Goal: Task Accomplishment & Management: Use online tool/utility

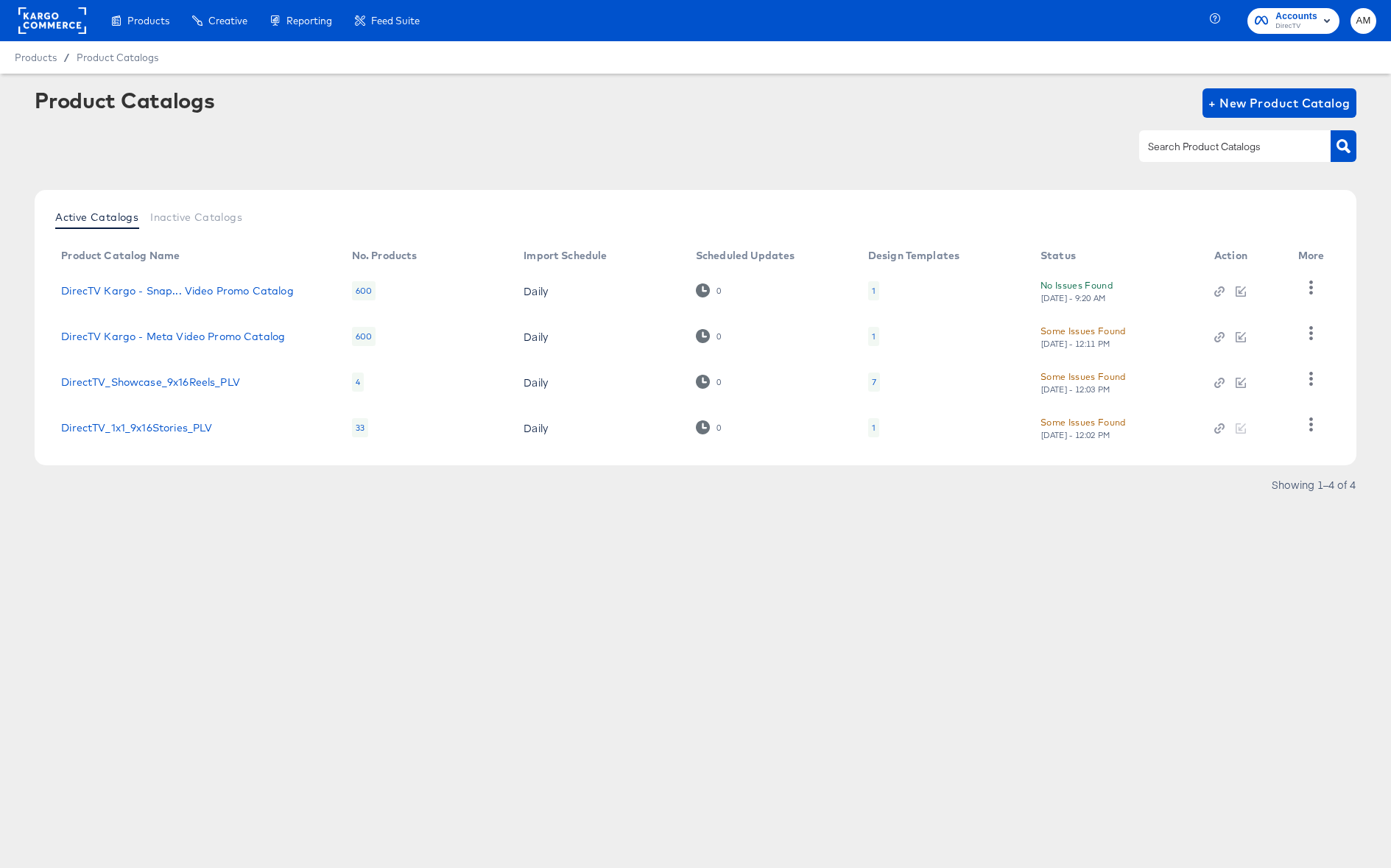
click at [1062, 425] on div "Some Issues Found" at bounding box center [1083, 422] width 85 height 15
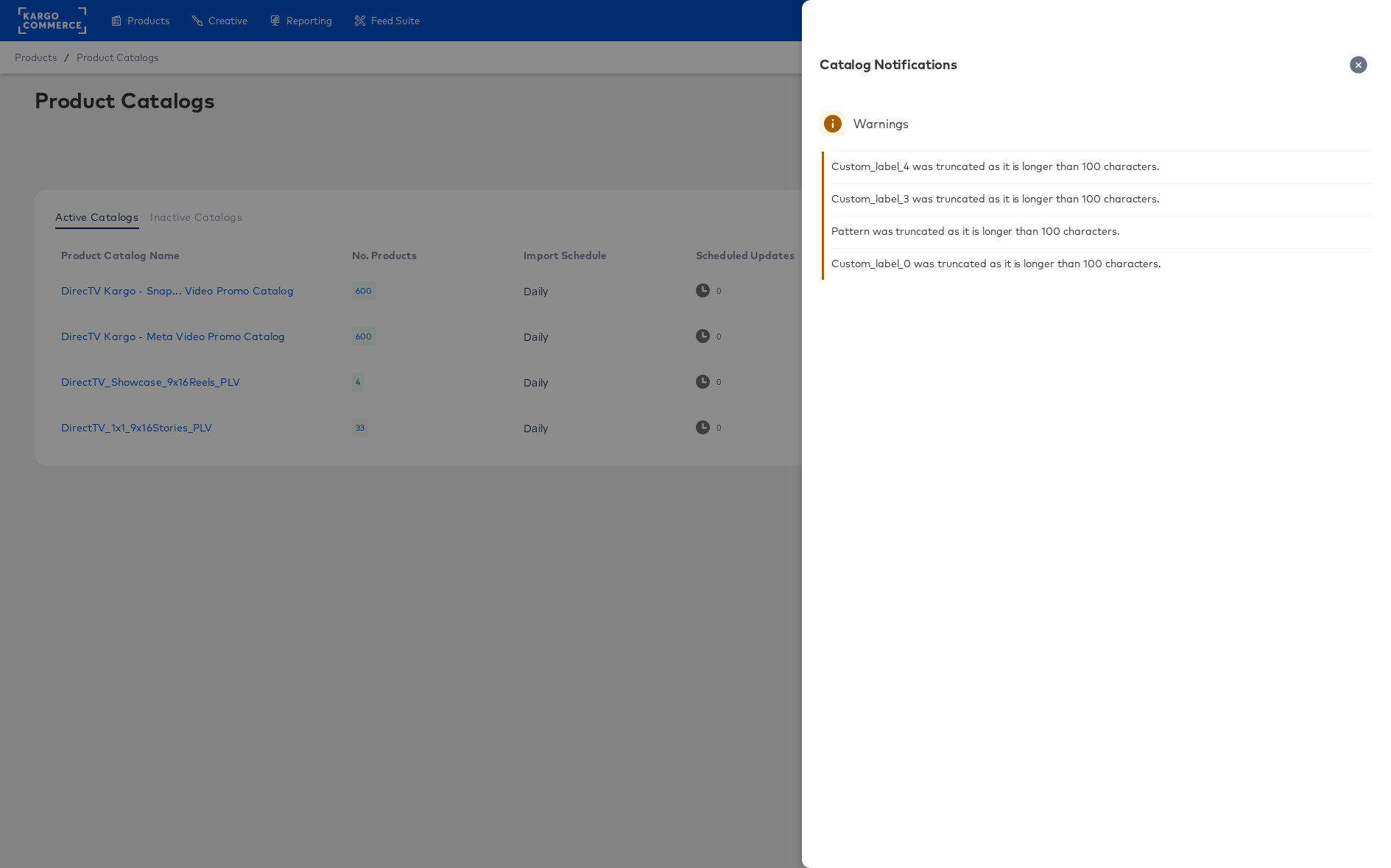
click at [1360, 61] on icon "button" at bounding box center [1358, 64] width 17 height 17
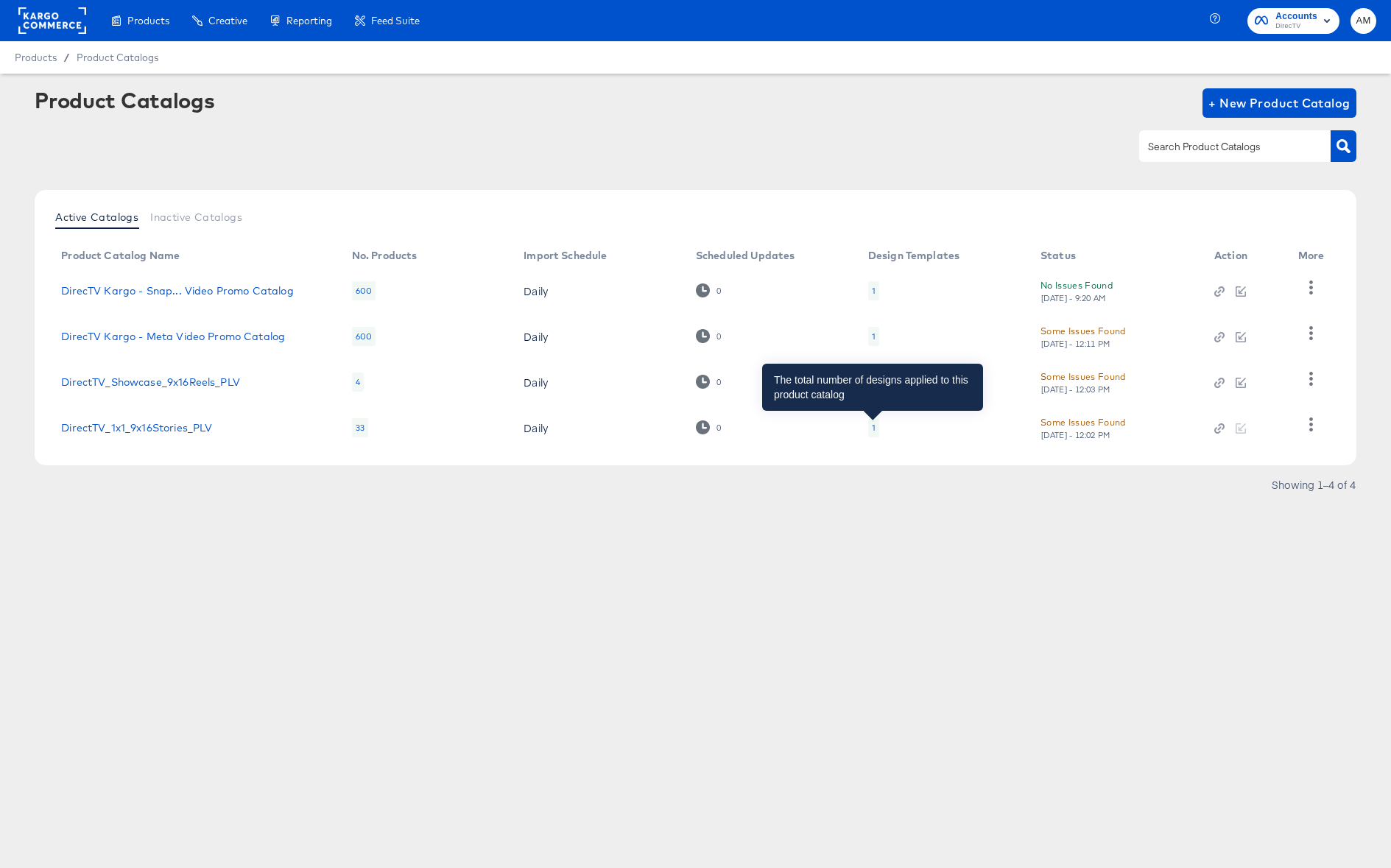
click at [872, 430] on div "1" at bounding box center [874, 427] width 4 height 12
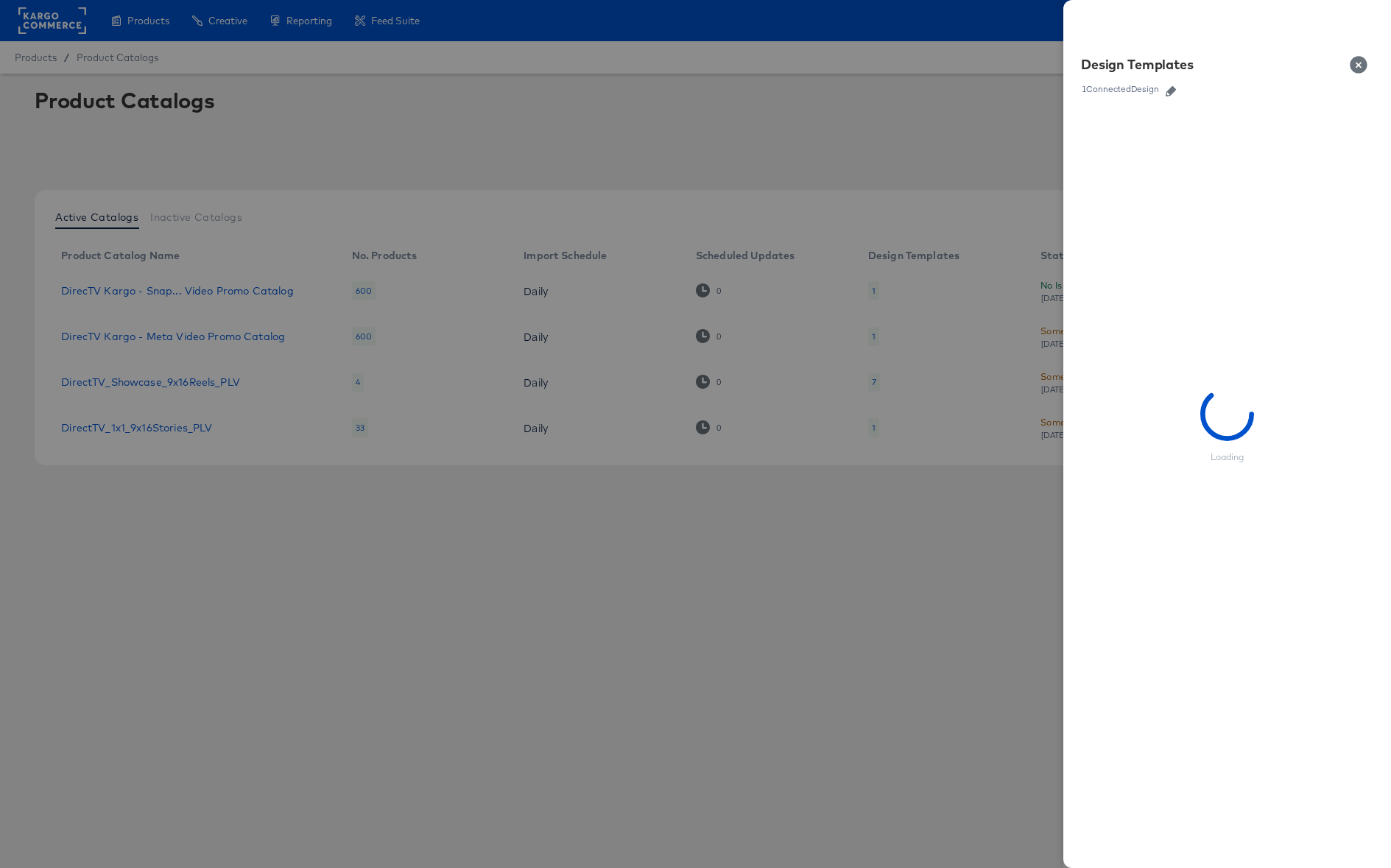
click at [1172, 90] on icon "button" at bounding box center [1171, 91] width 11 height 11
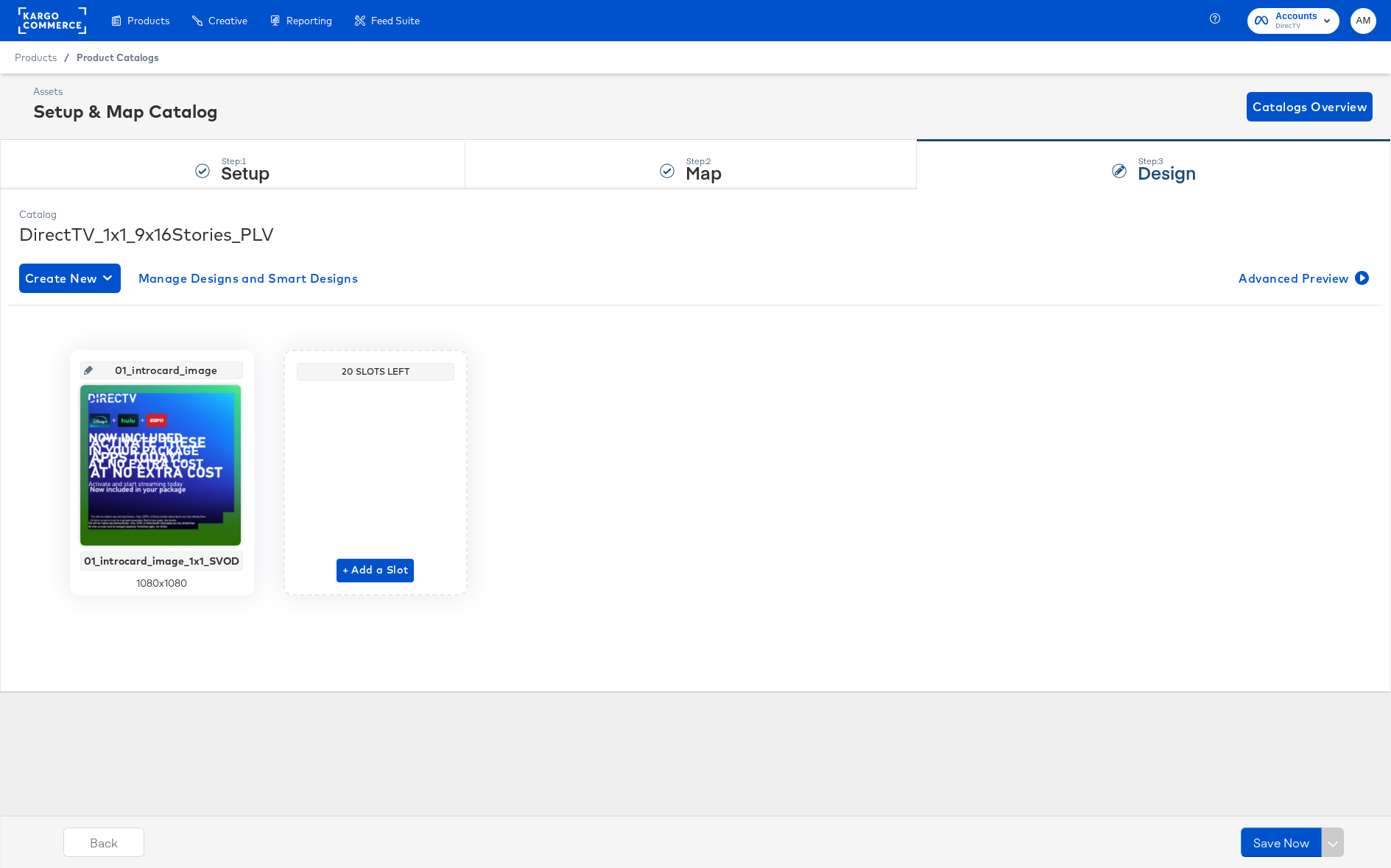
click at [90, 57] on span "Product Catalogs" at bounding box center [118, 58] width 83 height 12
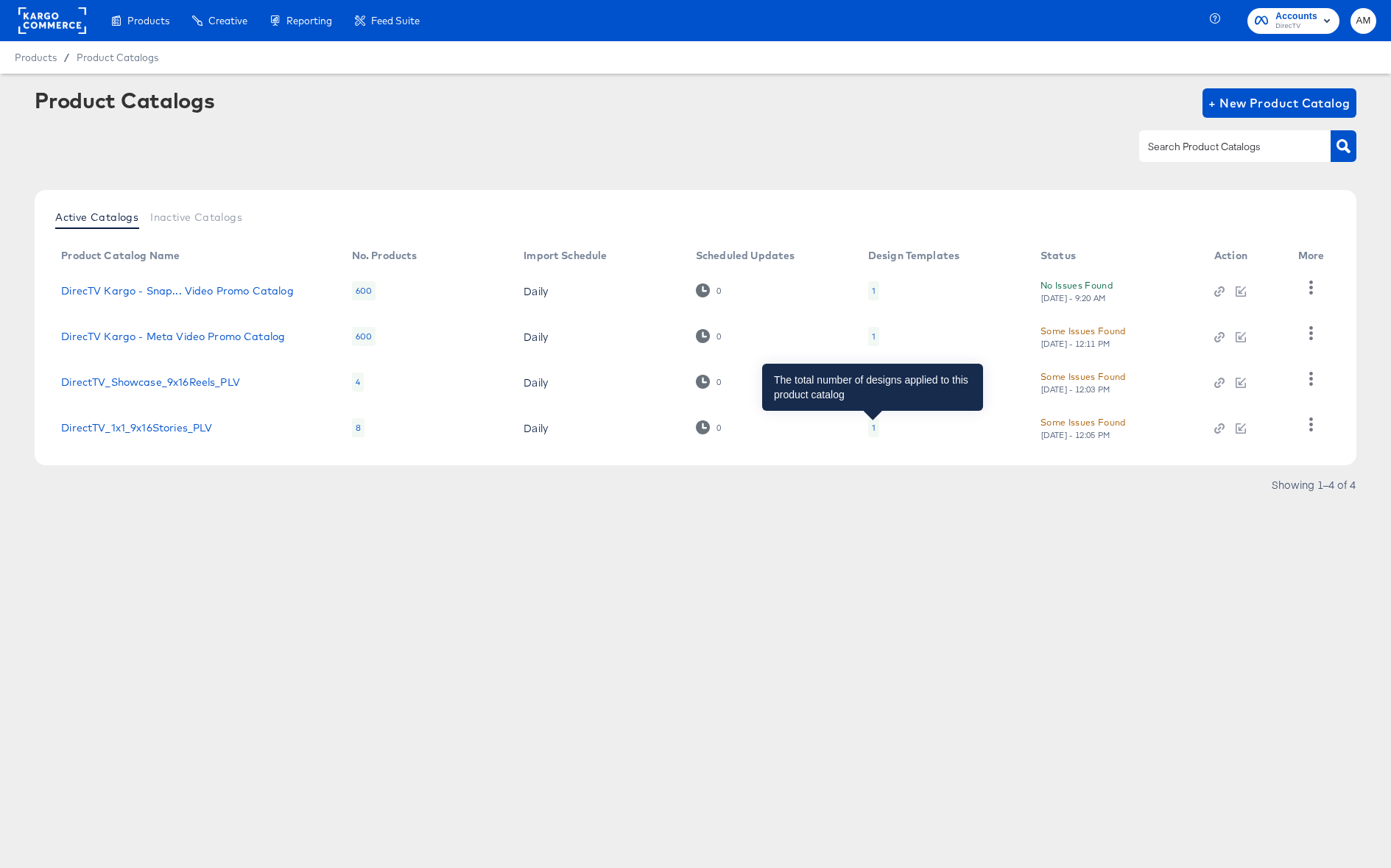
click at [873, 427] on div "1" at bounding box center [874, 427] width 4 height 12
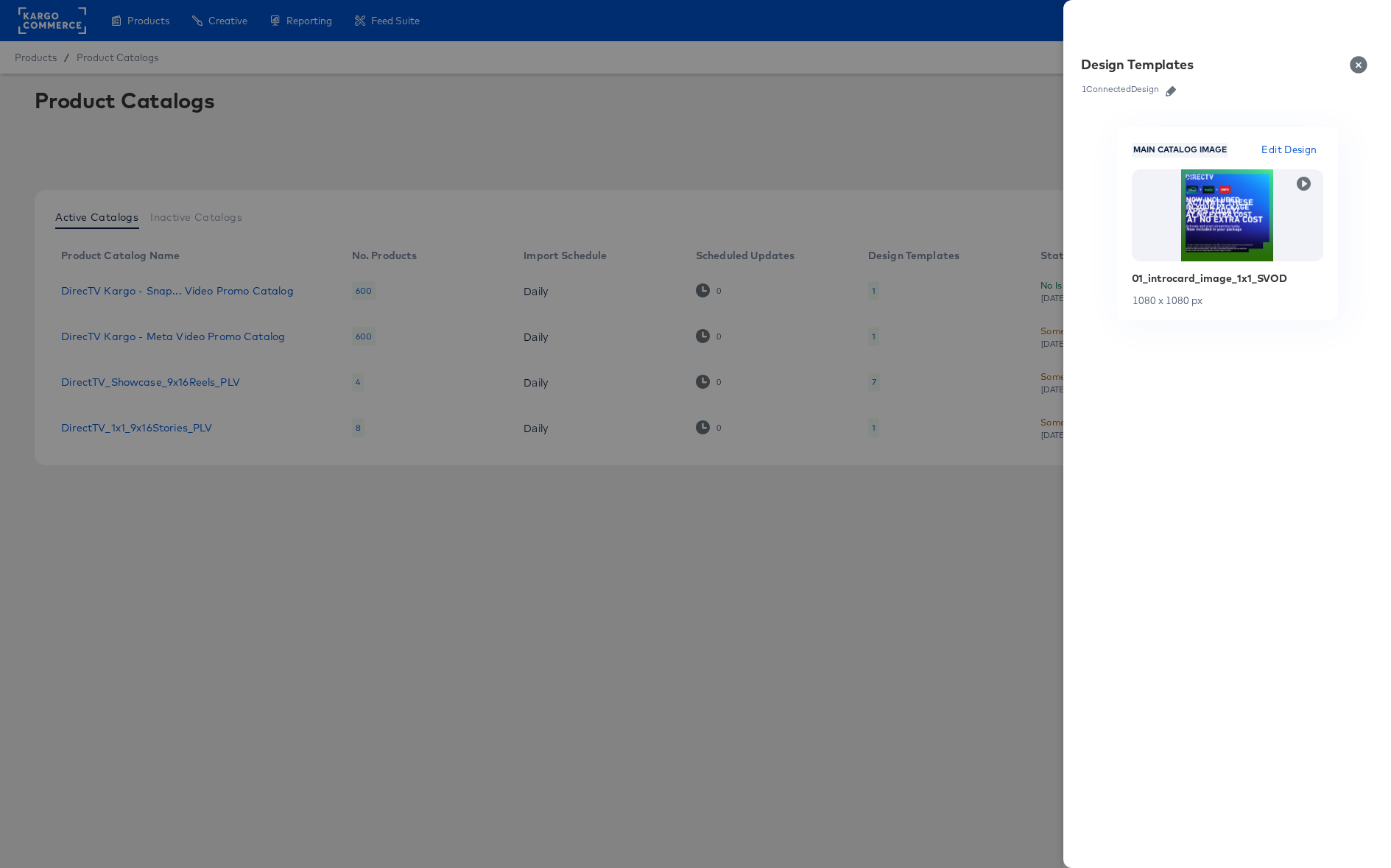
click at [1299, 147] on span "Edit Design" at bounding box center [1289, 150] width 56 height 17
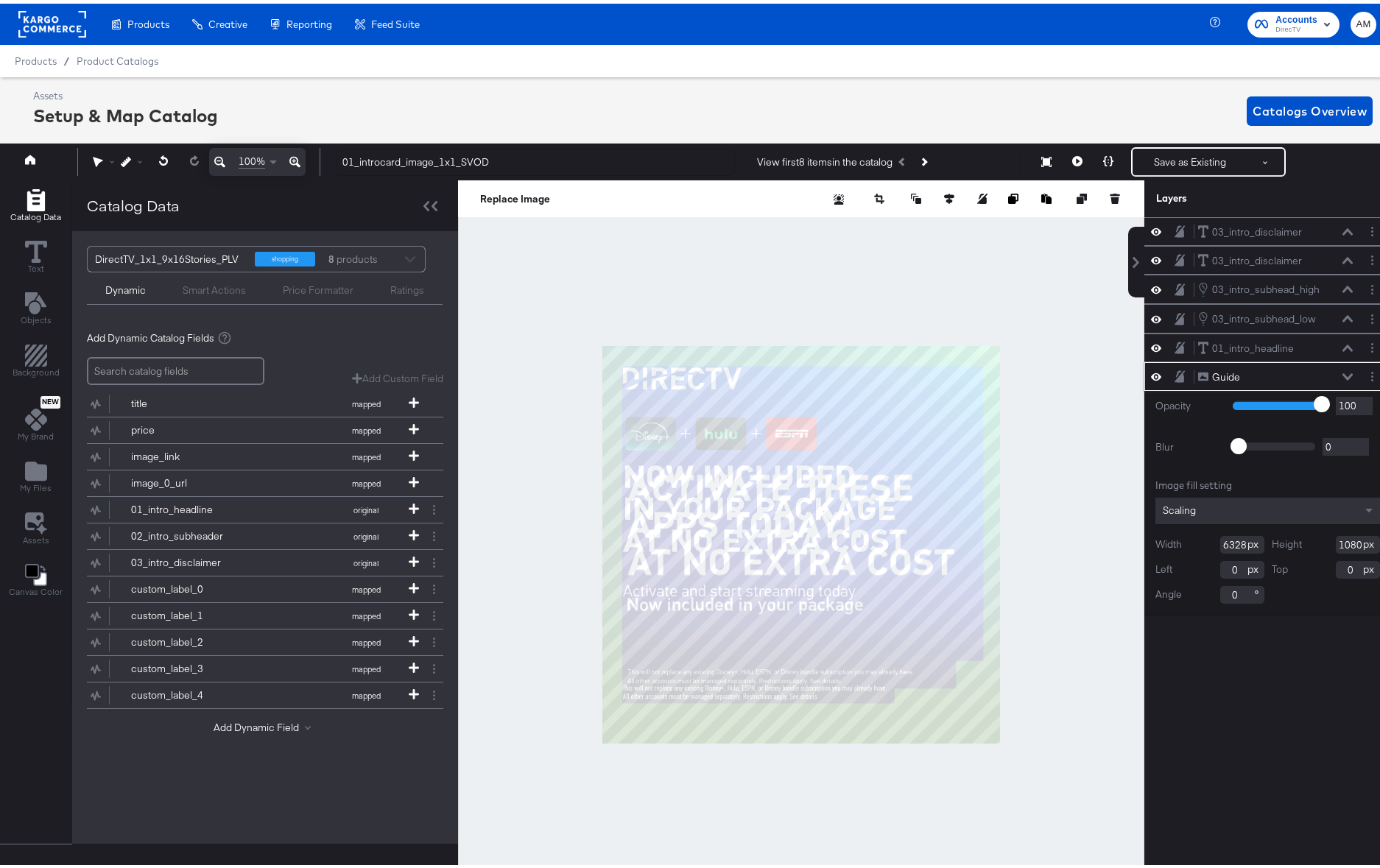
type input "97"
type input "93"
type input "90"
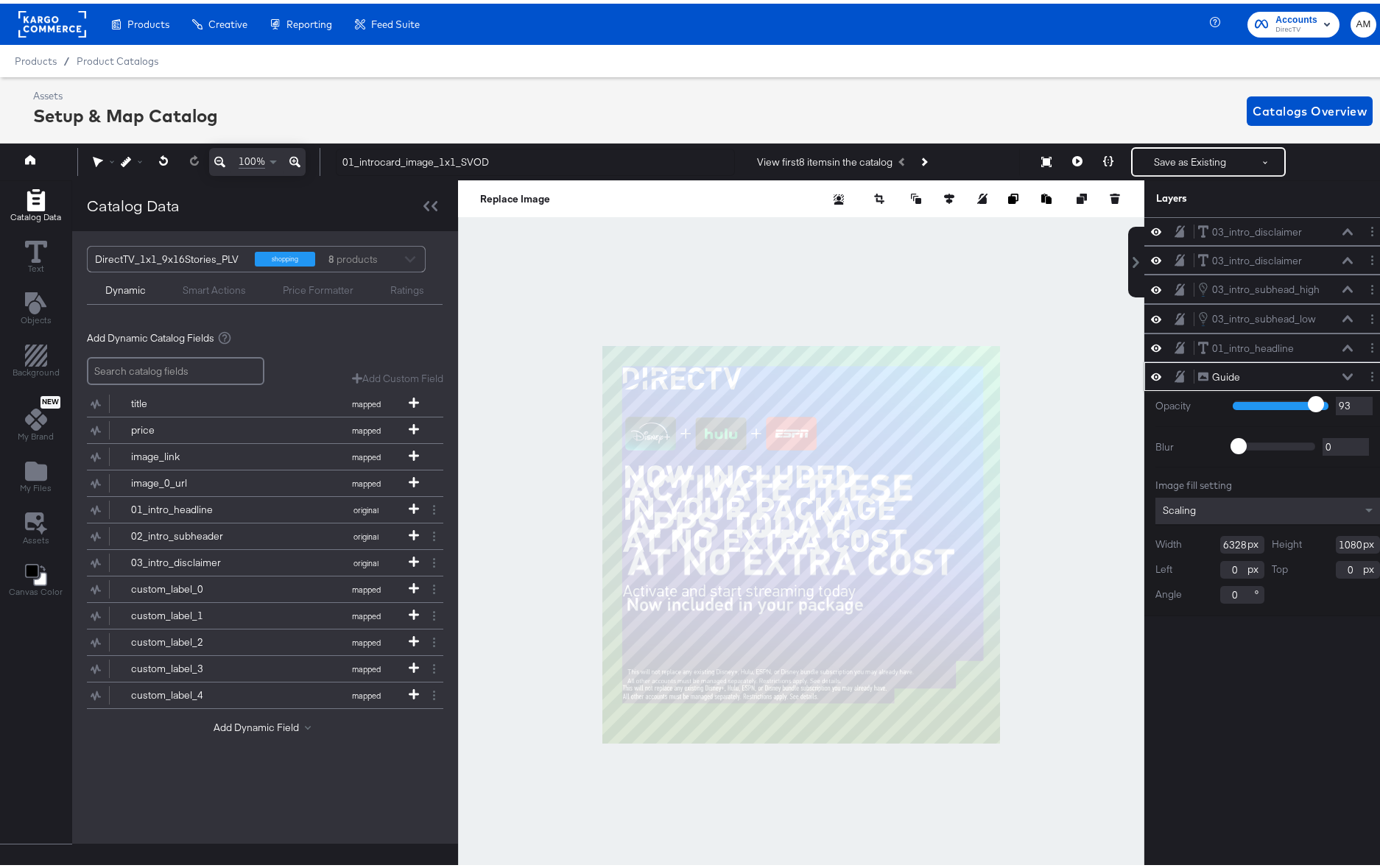
type input "90"
type input "85"
type input "79"
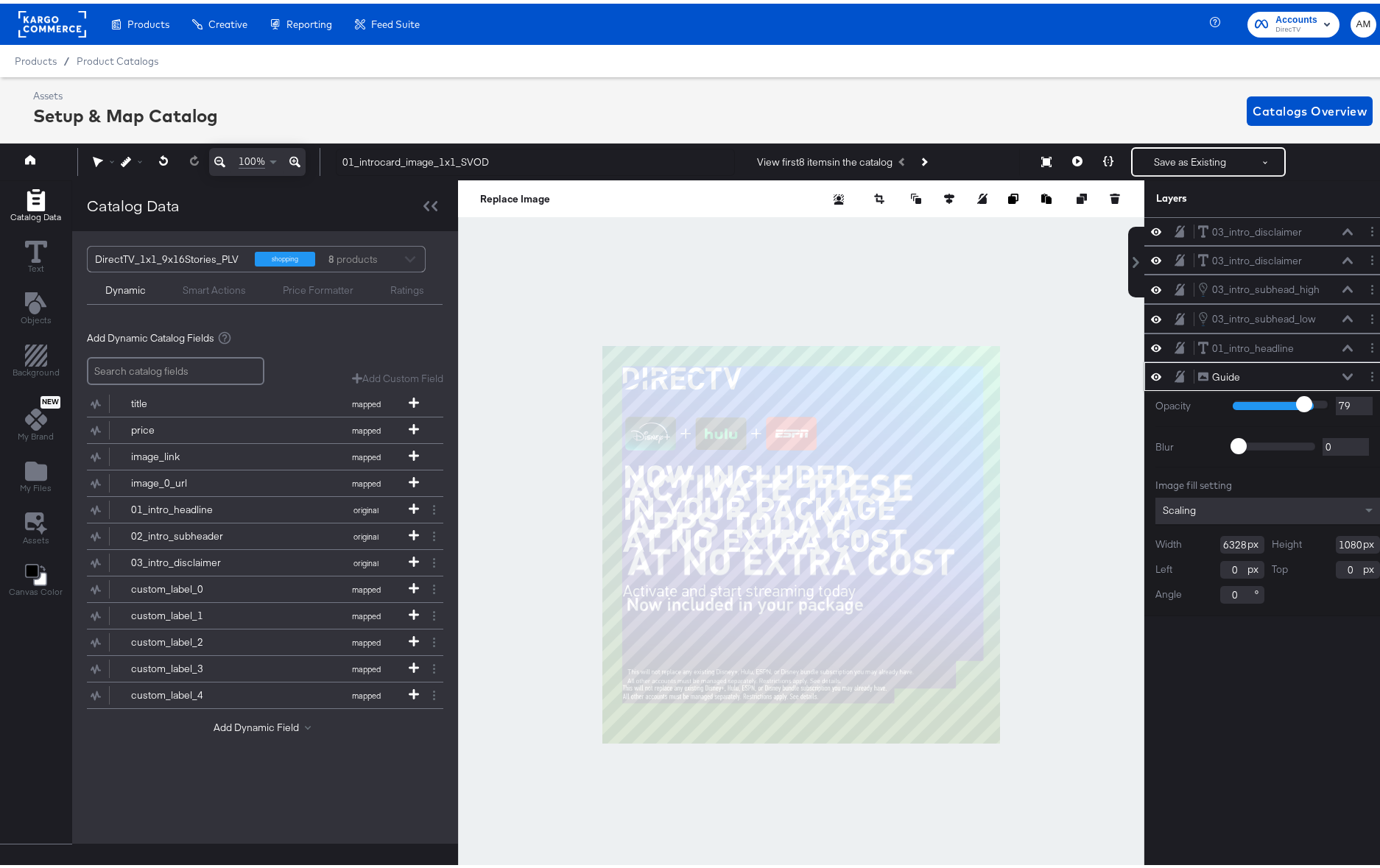
type input "70"
type input "65"
type input "60"
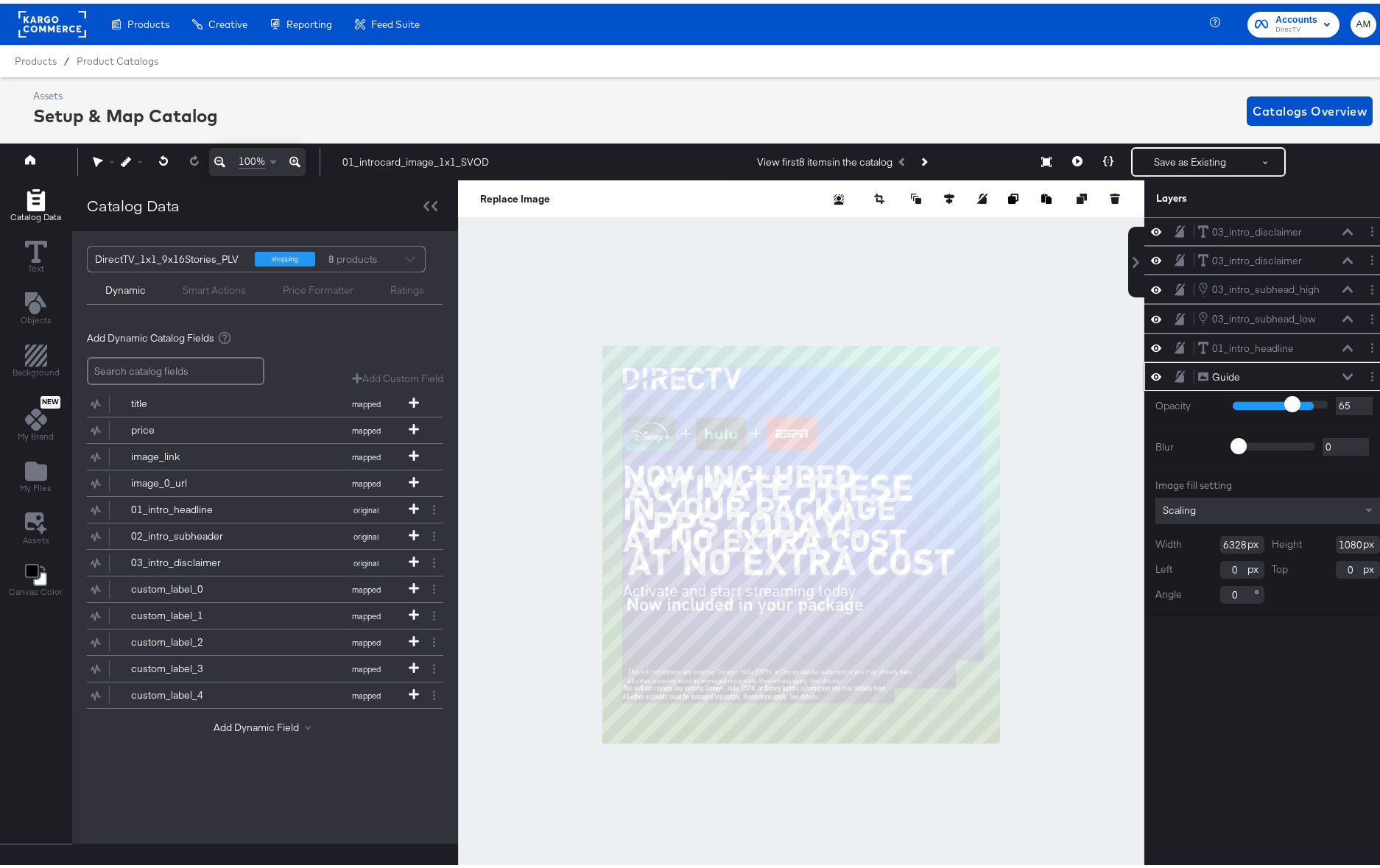
type input "60"
type input "57"
type input "55"
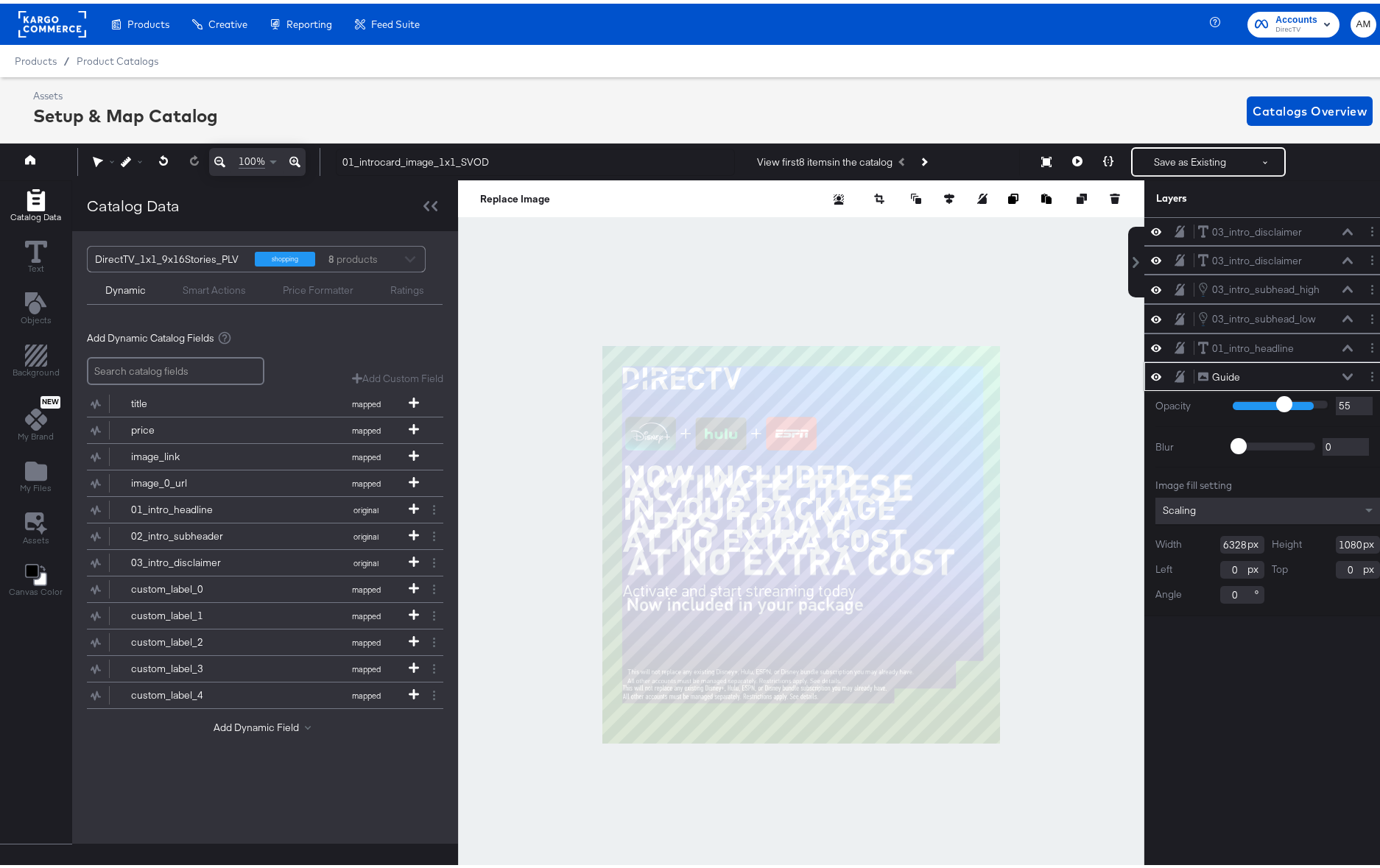
type input "54"
type input "52"
type input "51"
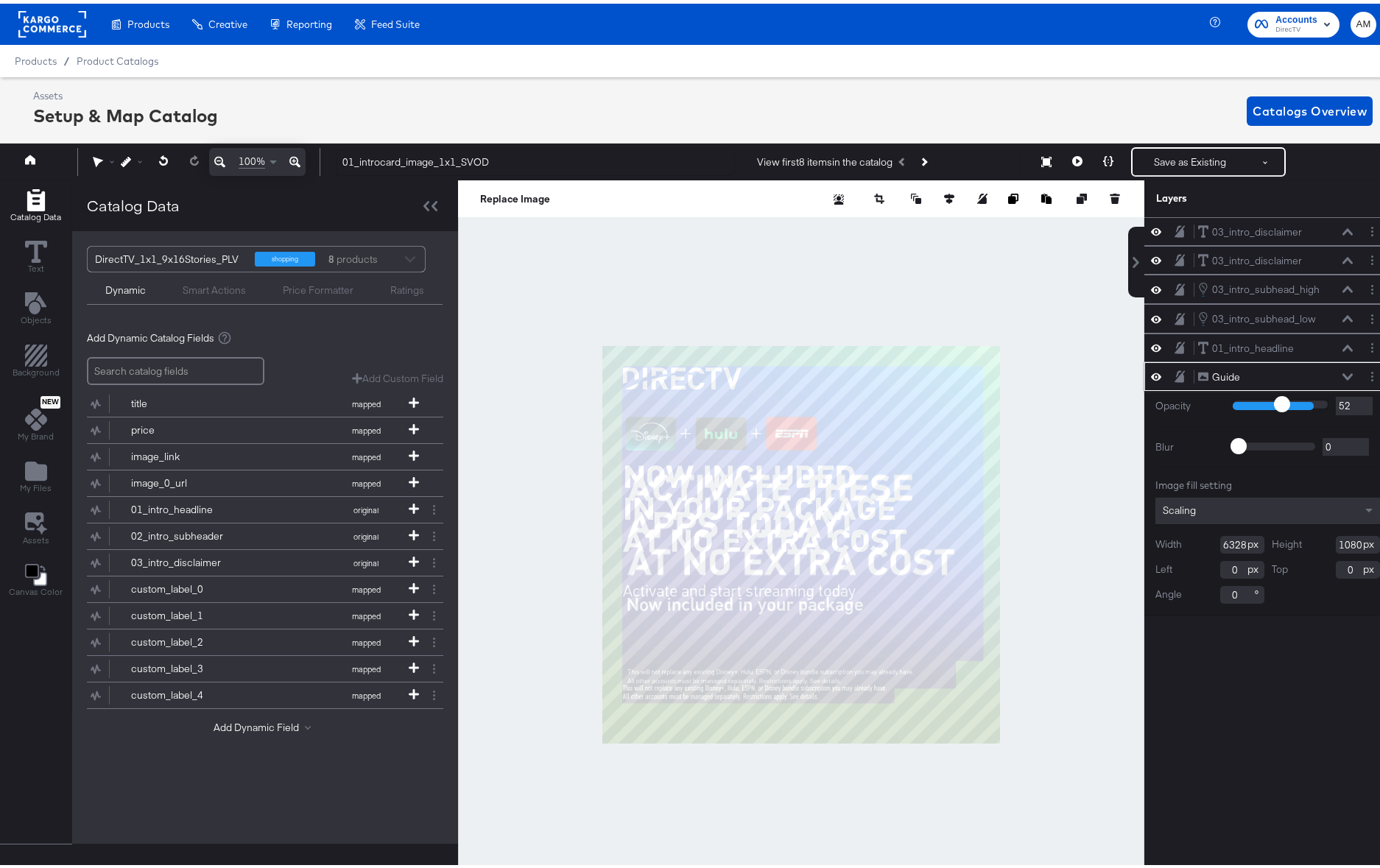
type input "51"
type input "50"
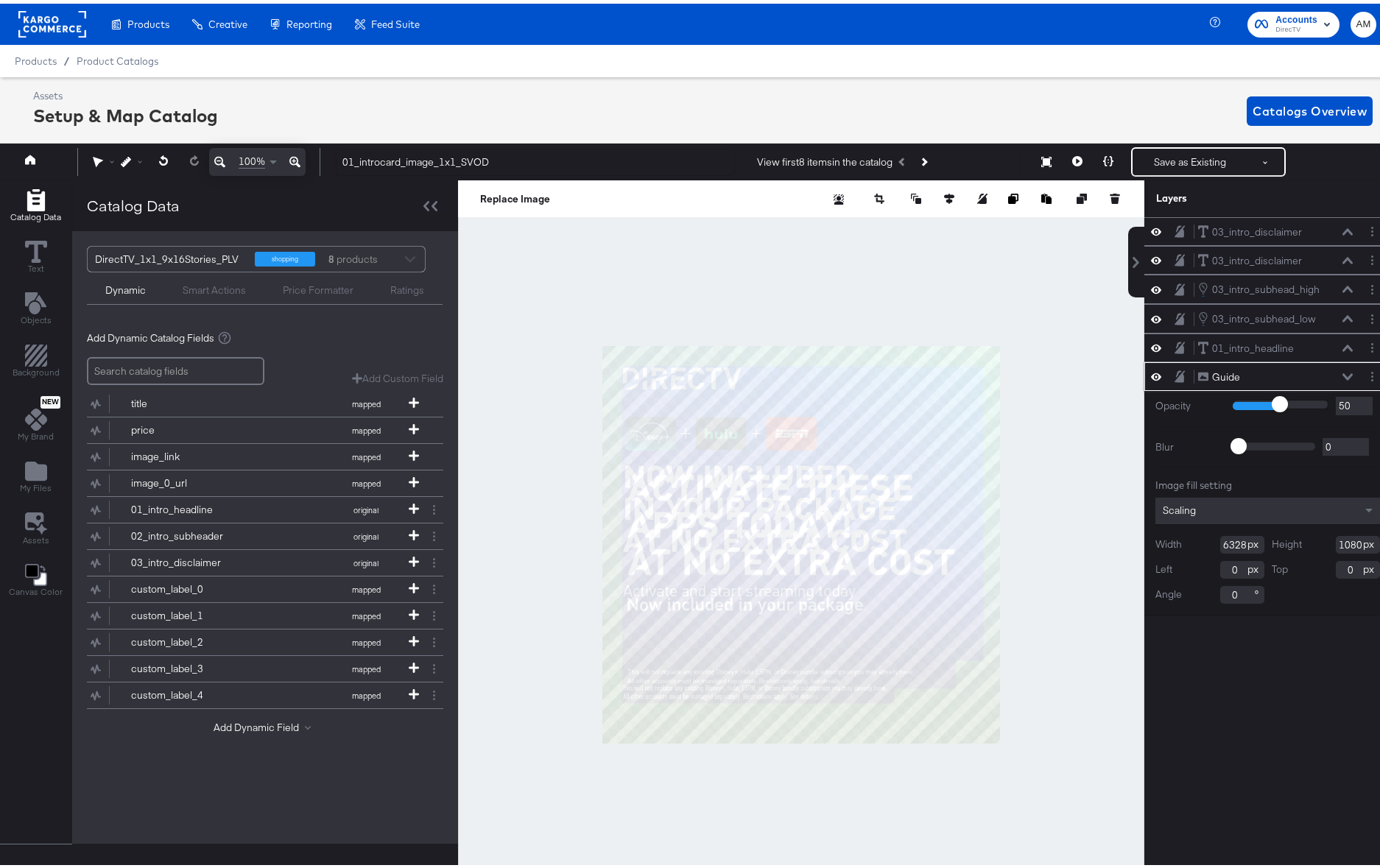
drag, startPoint x: 1297, startPoint y: 403, endPoint x: 1268, endPoint y: 404, distance: 29.0
type input "50"
click at [1268, 404] on input "range" at bounding box center [1281, 401] width 96 height 10
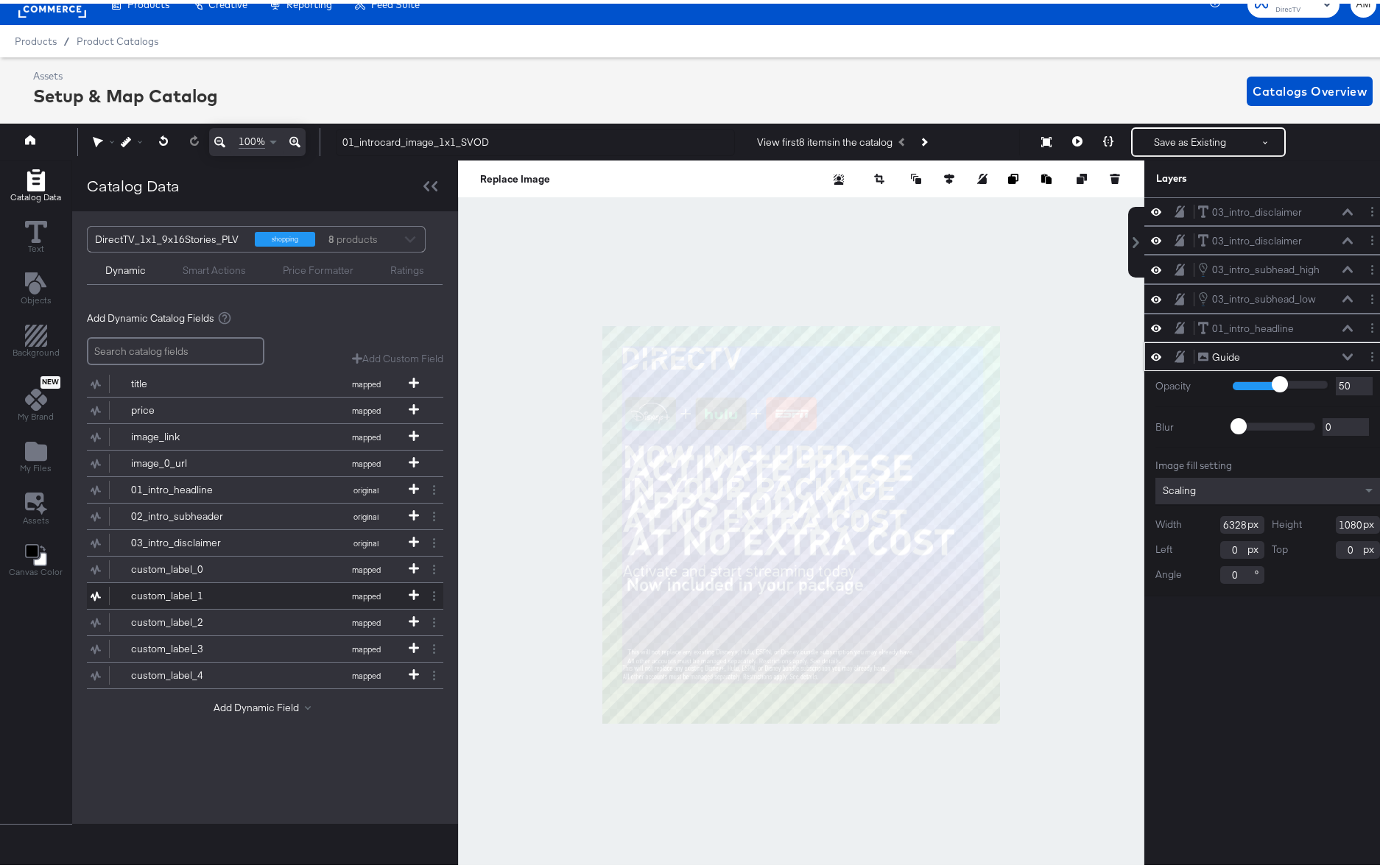
scroll to position [36, 0]
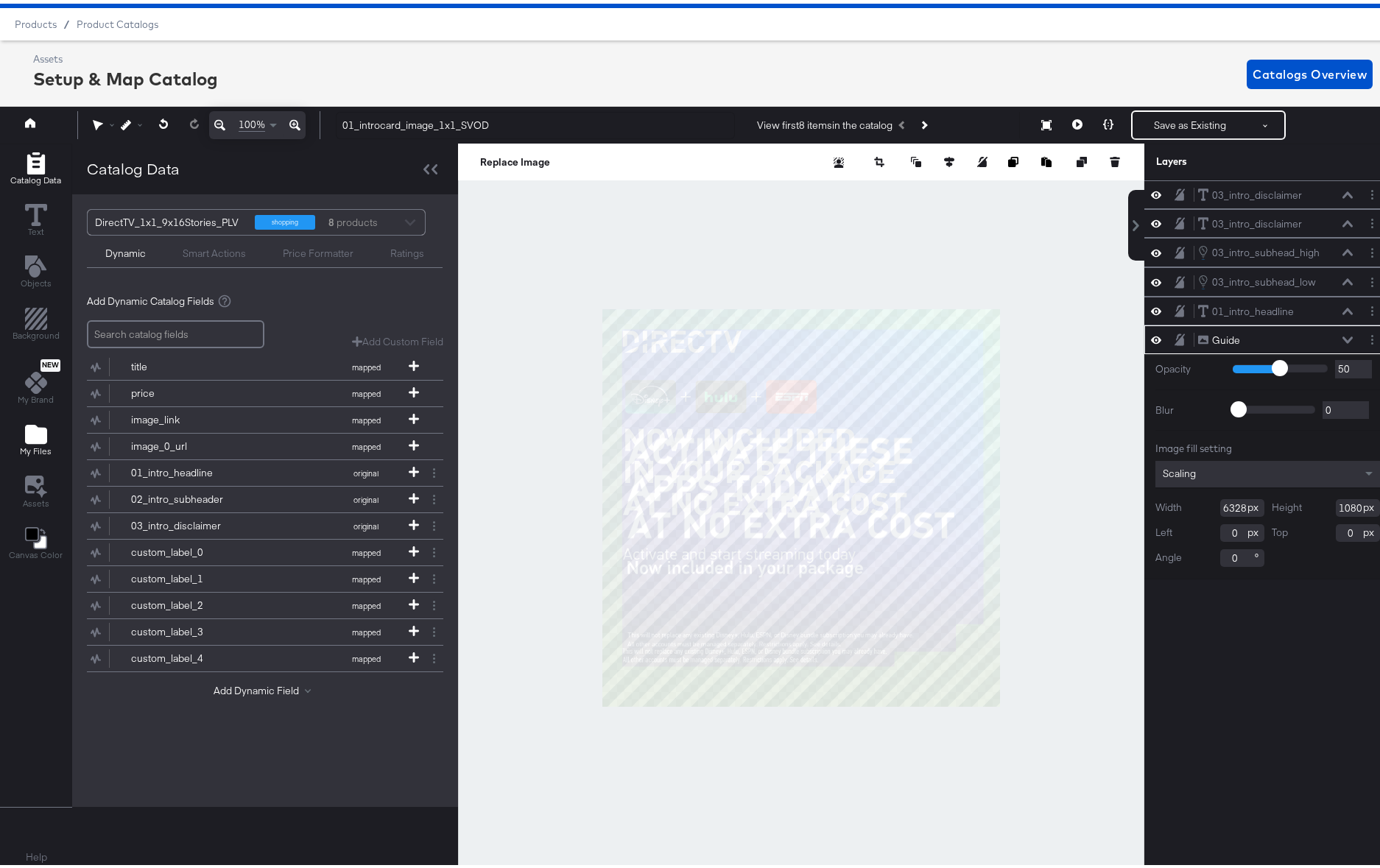
click at [39, 421] on icon "Add Files" at bounding box center [36, 430] width 22 height 22
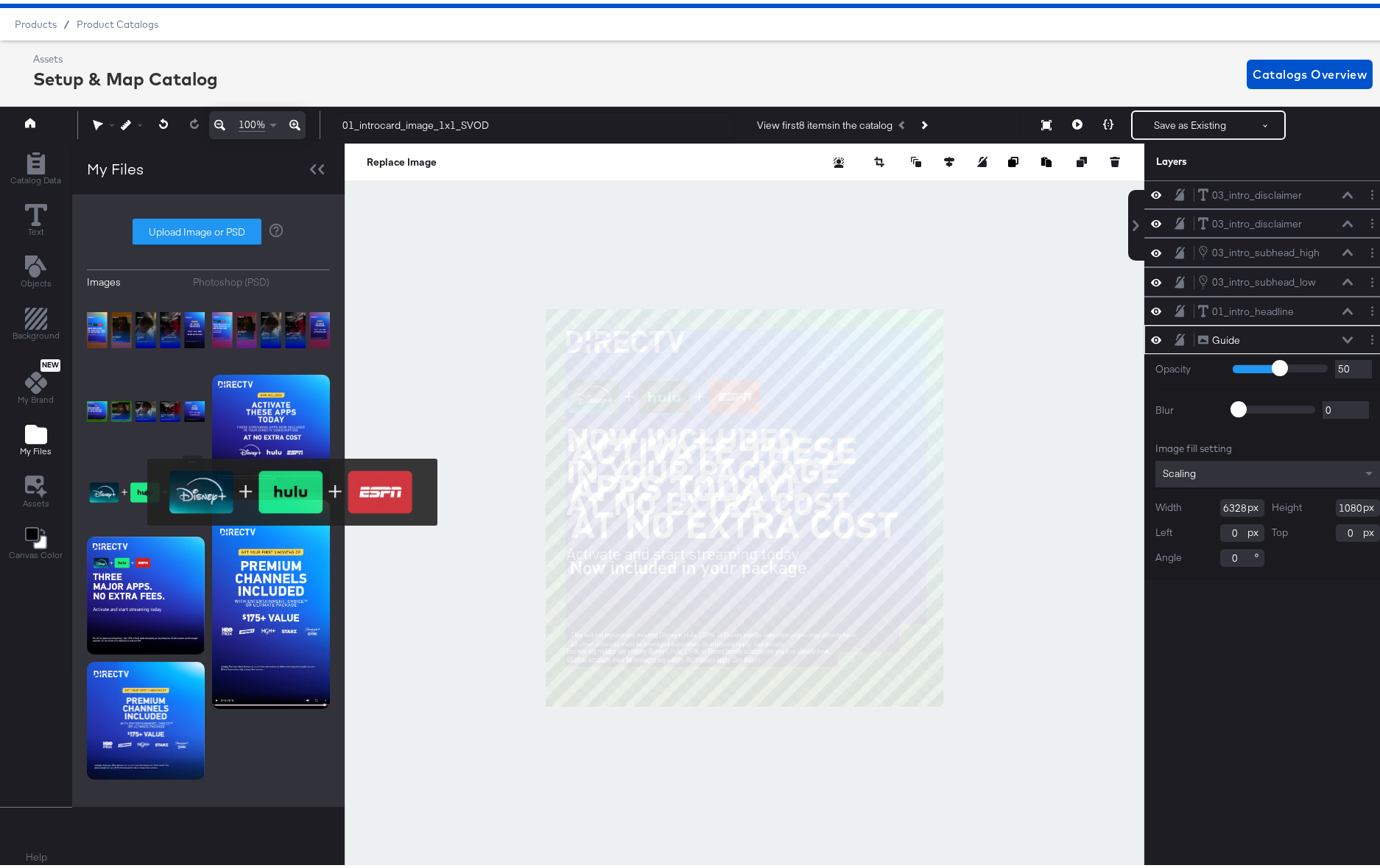
click at [137, 489] on img at bounding box center [145, 489] width 118 height 74
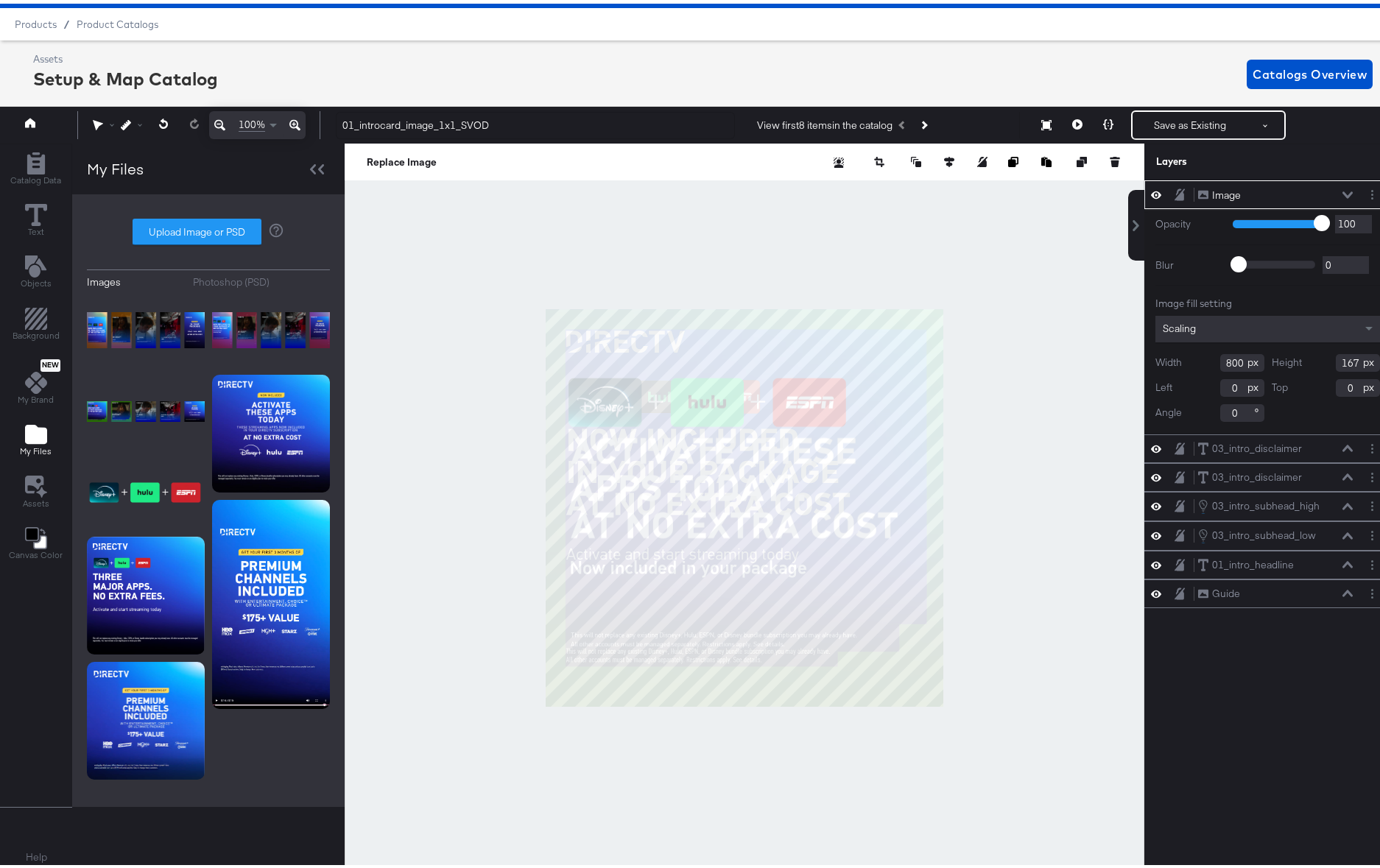
type input "44"
type input "170"
type input "559"
type input "117"
type input "220"
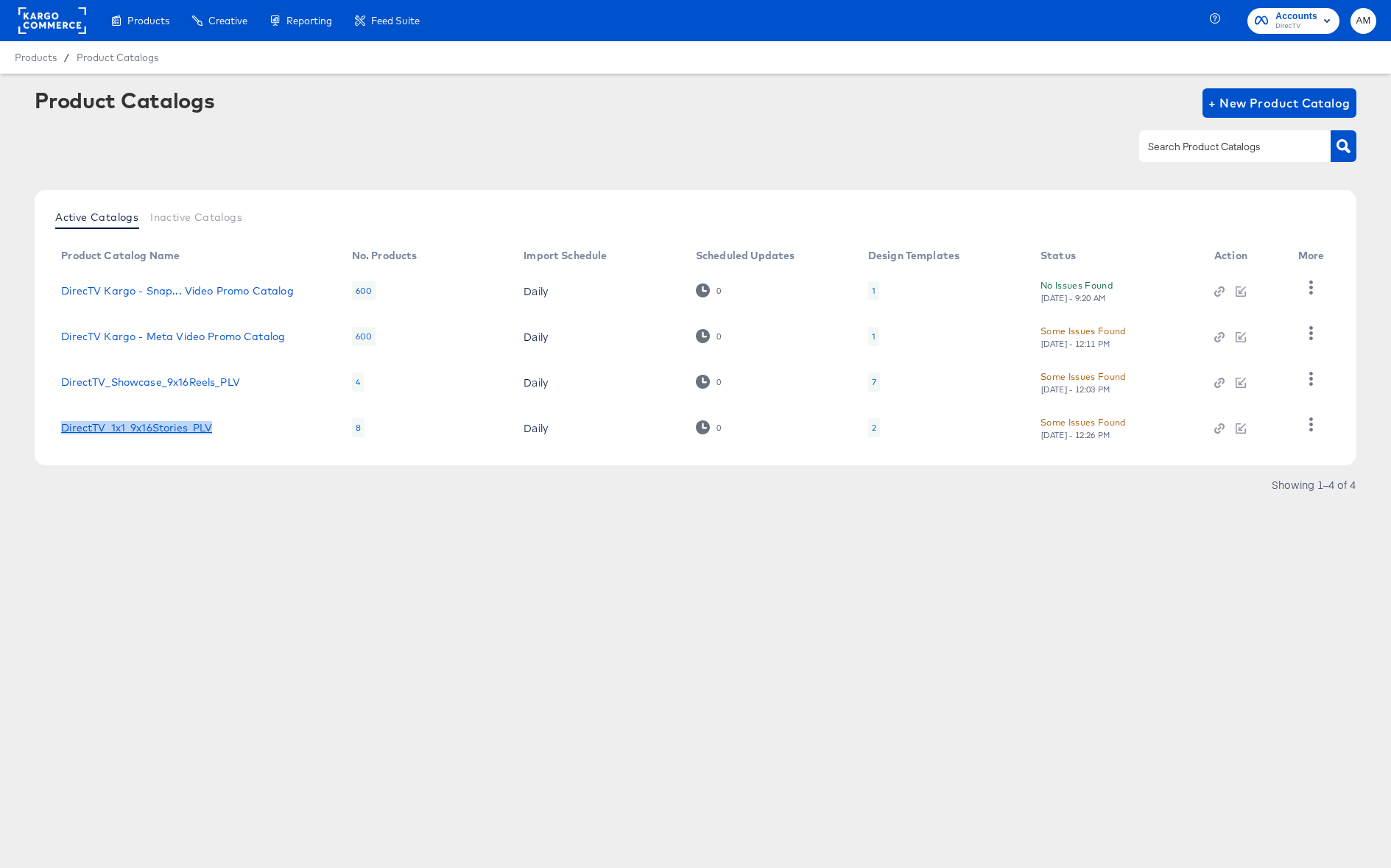
drag, startPoint x: 198, startPoint y: 428, endPoint x: 61, endPoint y: 431, distance: 137.0
click at [61, 431] on div "DirectTV_1x1_9x16Stories_PLV" at bounding box center [192, 427] width 261 height 12
copy link "DirectTV_1x1_9x16Stories_PLV"
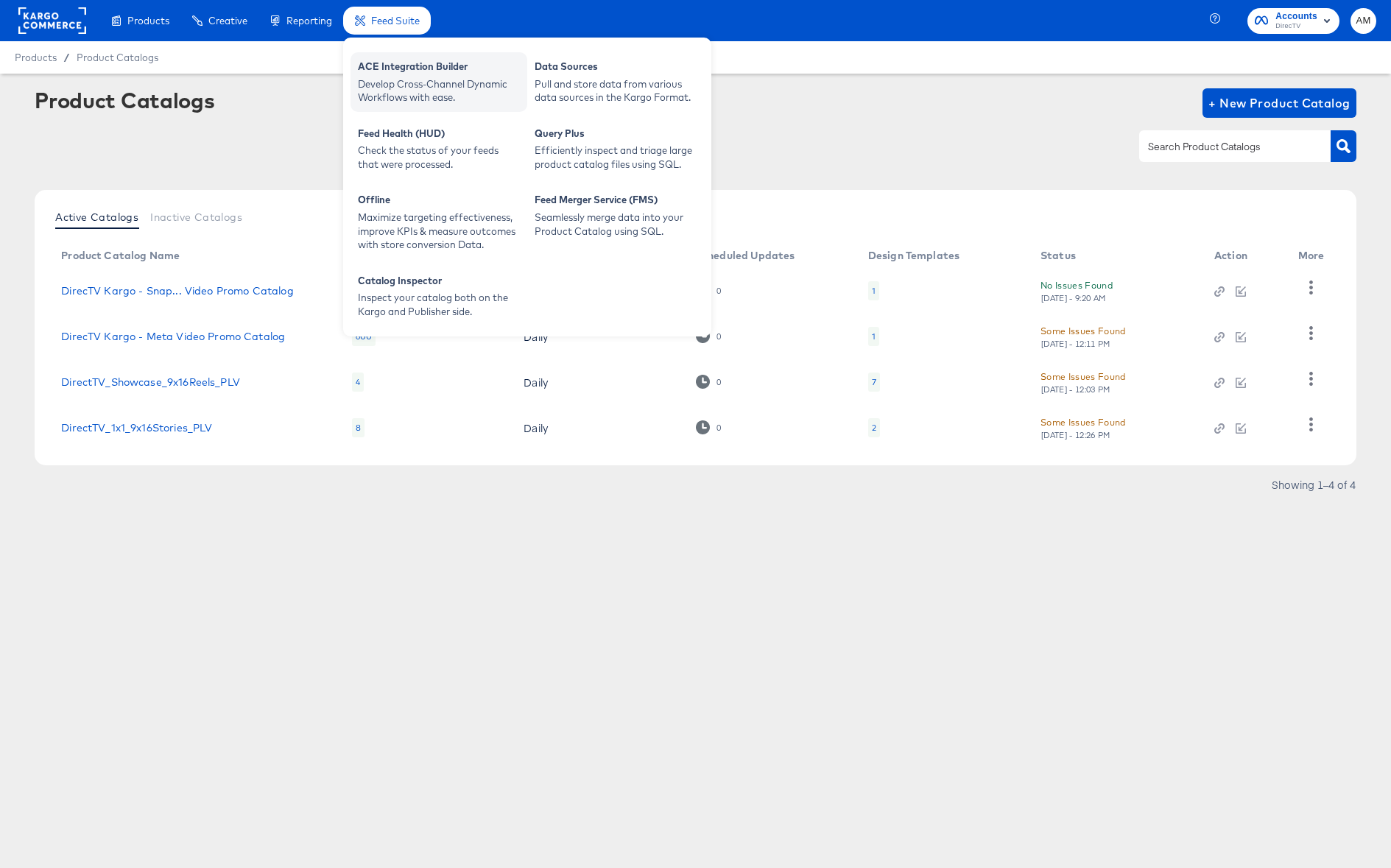
click at [387, 81] on div "Develop Cross-Channel Dynamic Workflows with ease." at bounding box center [439, 91] width 162 height 27
